Goal: Find specific page/section: Find specific page/section

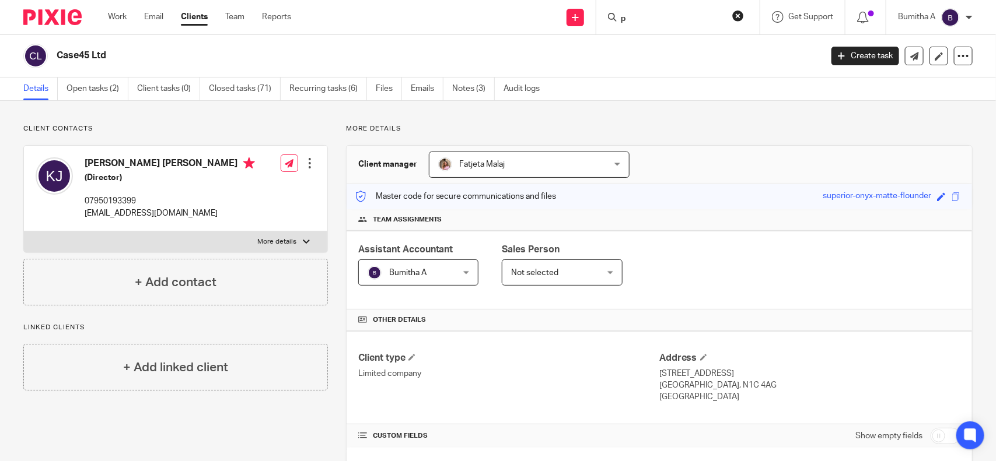
scroll to position [364, 0]
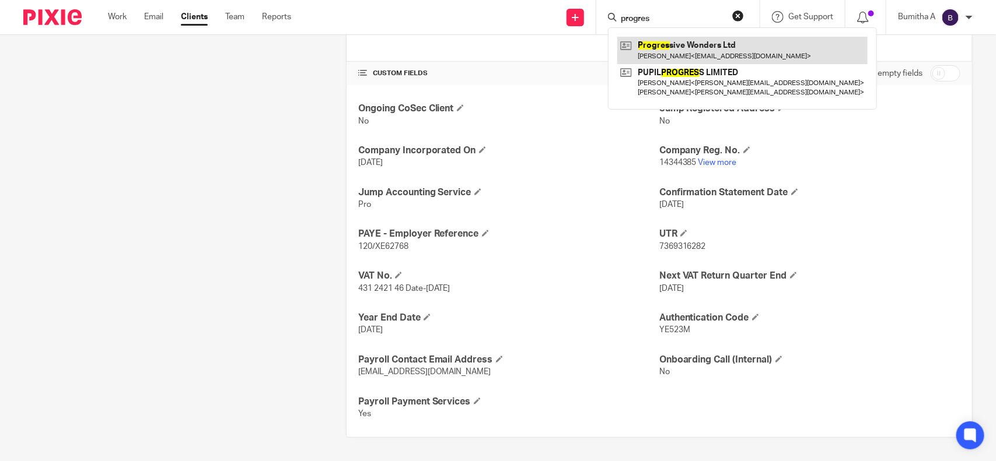
type input "progres"
click at [686, 51] on link at bounding box center [742, 50] width 250 height 27
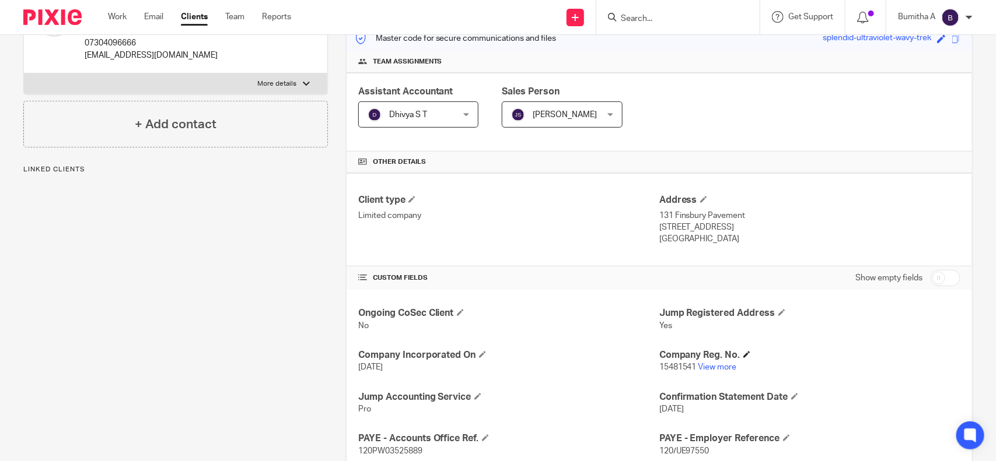
scroll to position [219, 0]
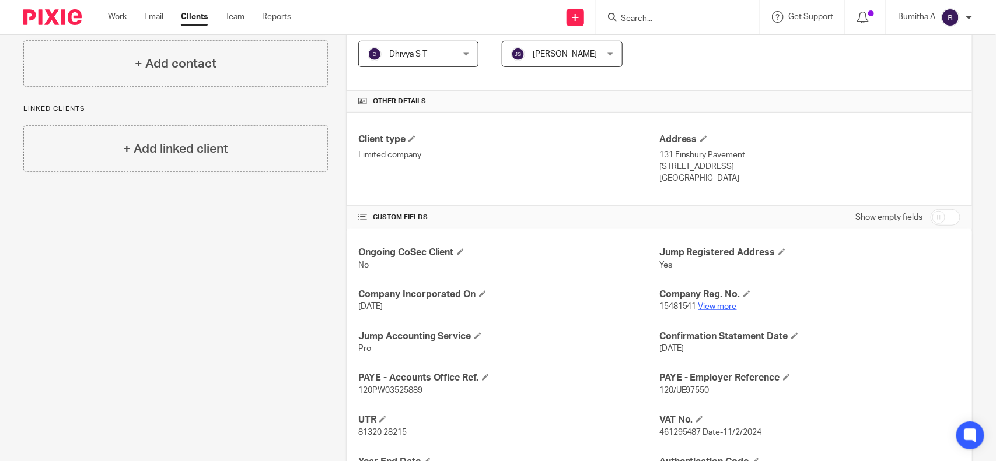
click at [726, 307] on link "View more" at bounding box center [717, 307] width 38 height 8
click at [704, 307] on link "View more" at bounding box center [717, 307] width 38 height 8
